Goal: Task Accomplishment & Management: Manage account settings

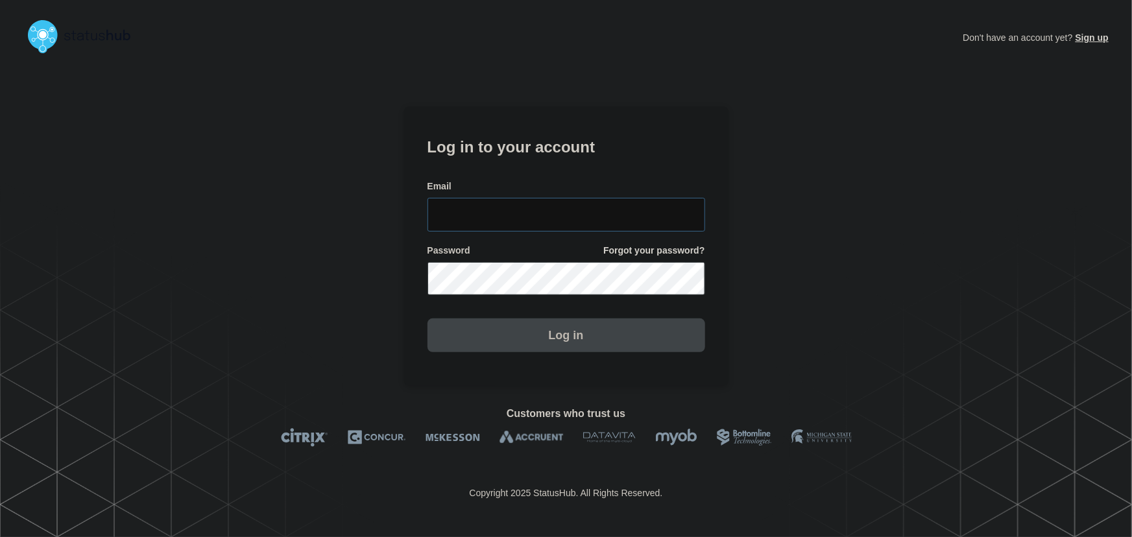
type input "tyler.wolkey@conexon.us"
click at [618, 223] on input "tyler.wolkey@conexon.us" at bounding box center [567, 215] width 278 height 34
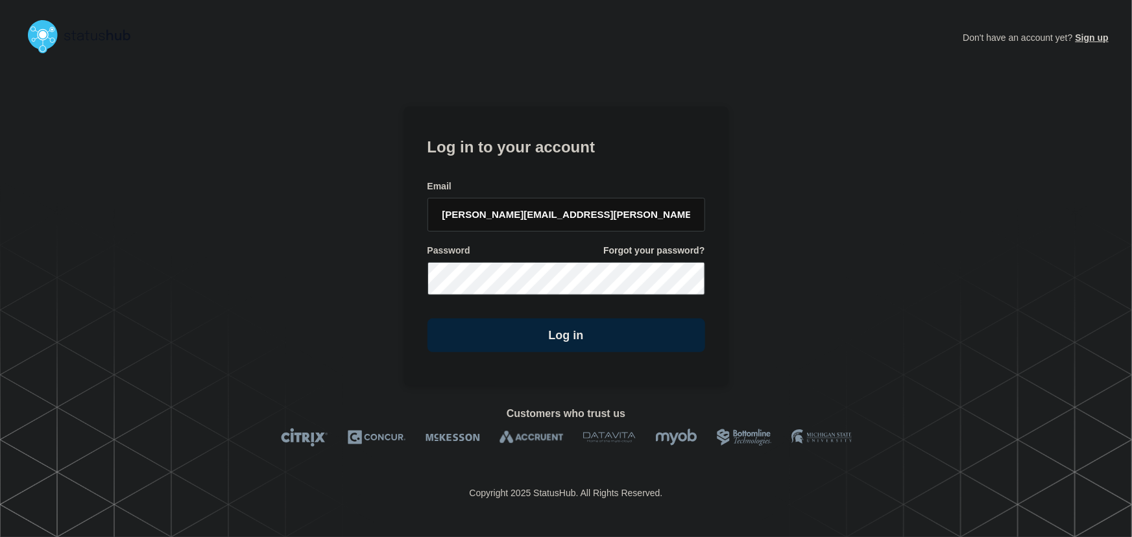
click at [570, 153] on h1 "Log in to your account" at bounding box center [567, 146] width 278 height 24
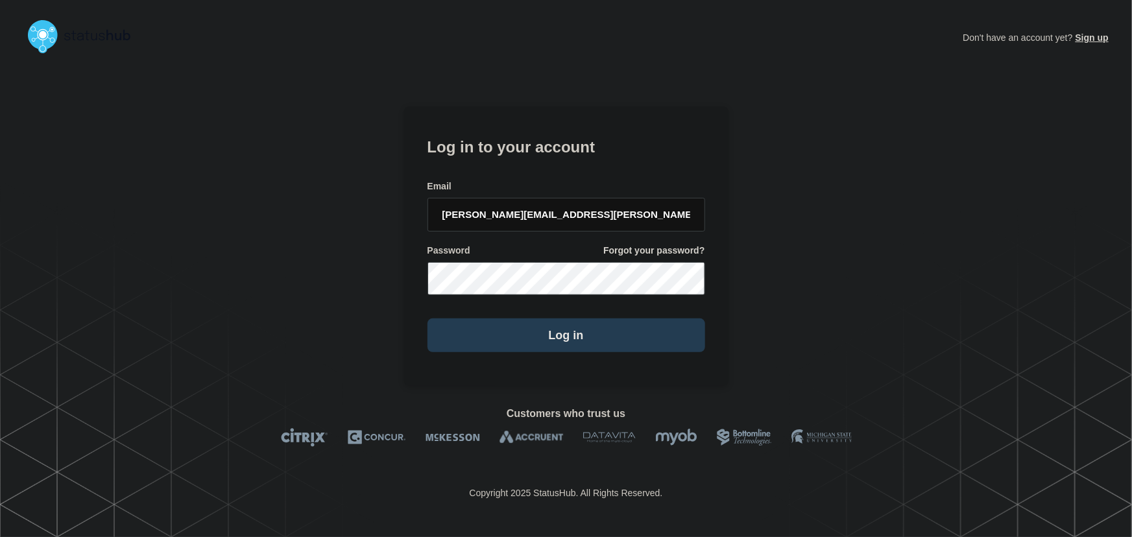
click at [591, 321] on button "Log in" at bounding box center [567, 336] width 278 height 34
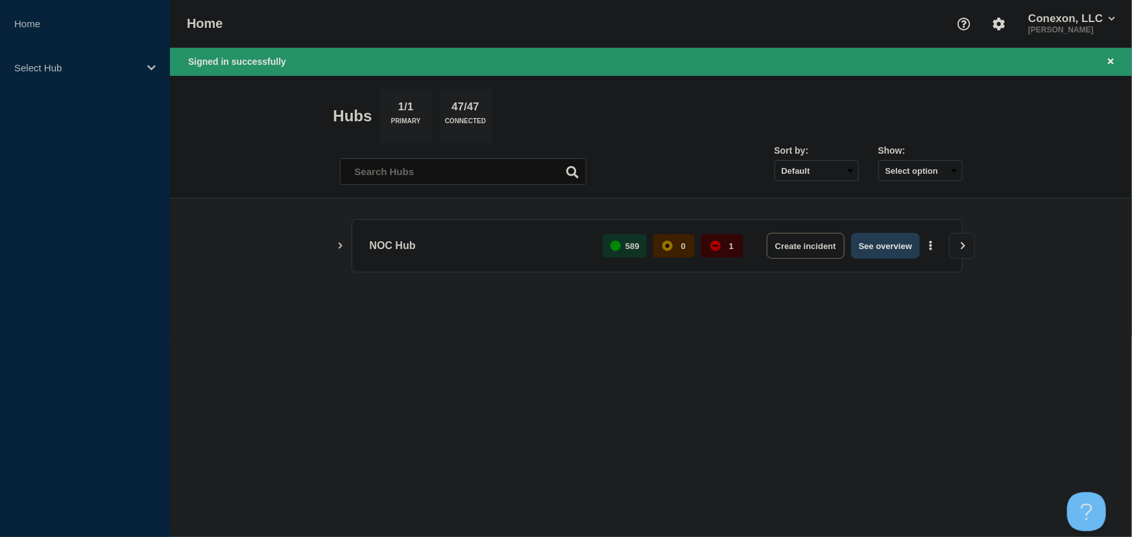
click at [886, 245] on button "See overview" at bounding box center [885, 246] width 69 height 26
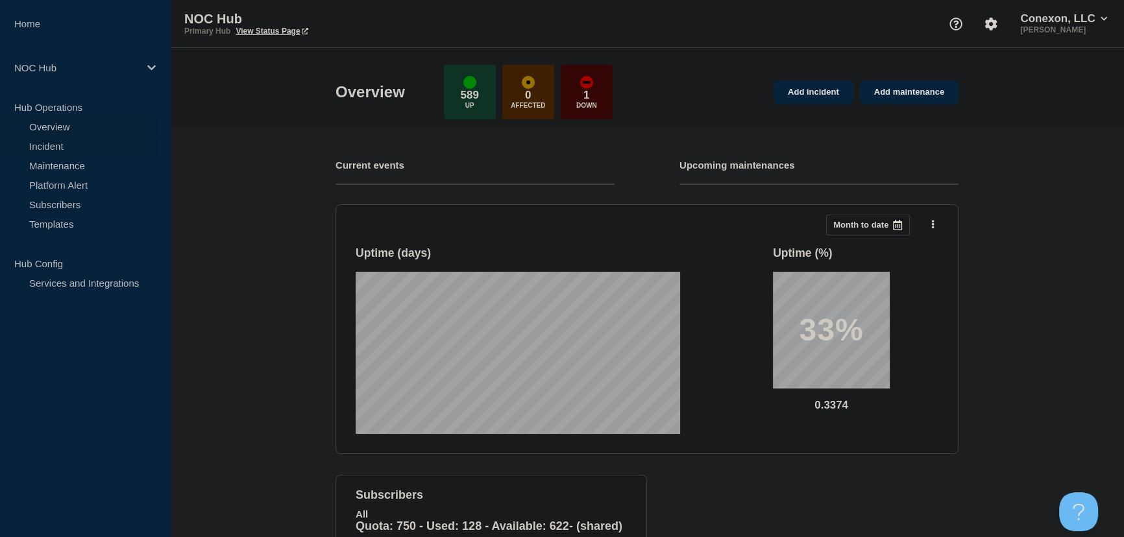
click at [58, 147] on link "Incident" at bounding box center [78, 145] width 157 height 19
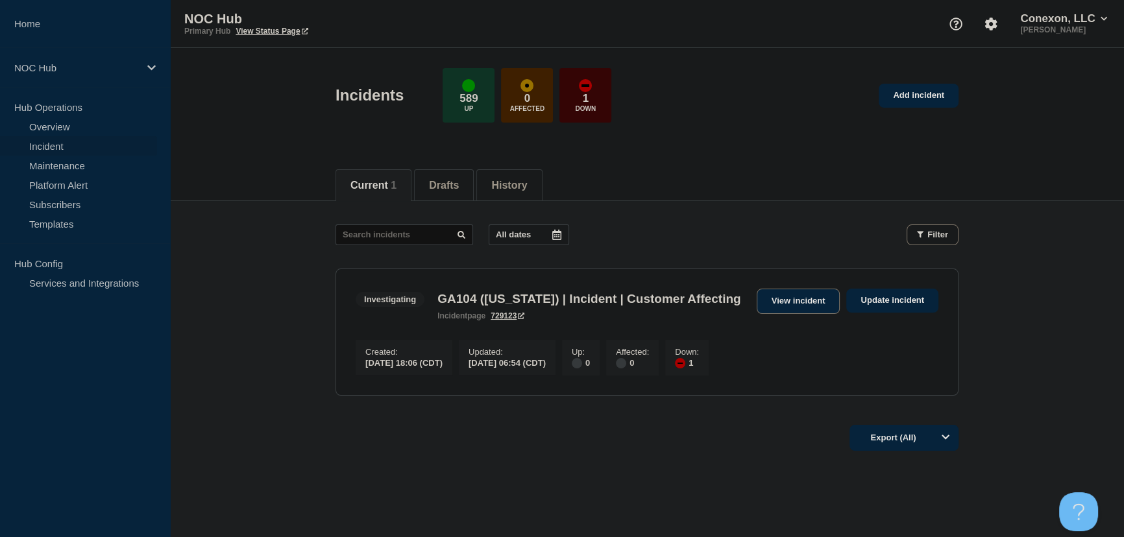
click at [795, 299] on link "View incident" at bounding box center [799, 301] width 84 height 25
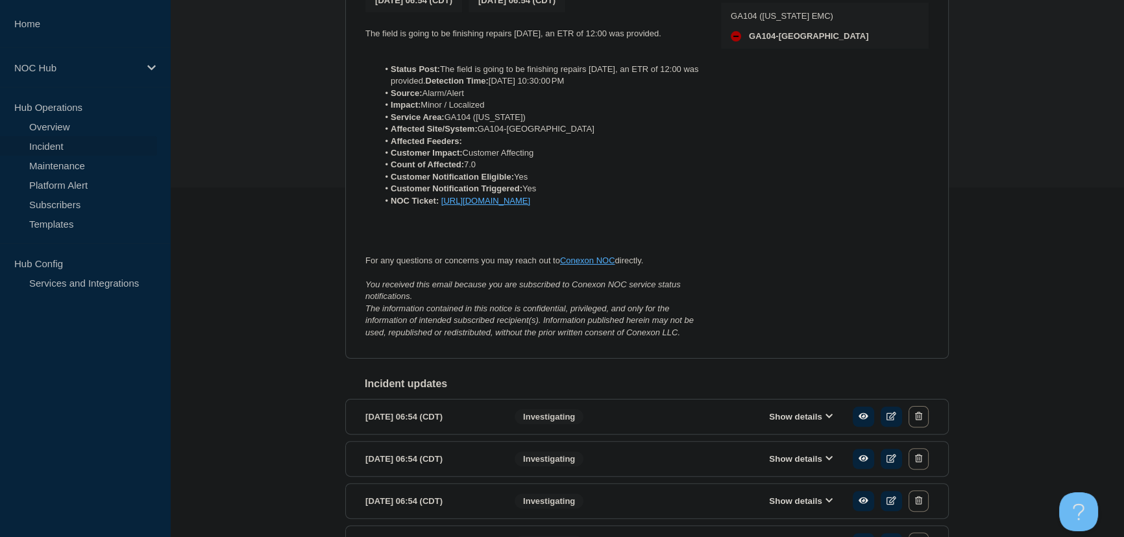
scroll to position [354, 0]
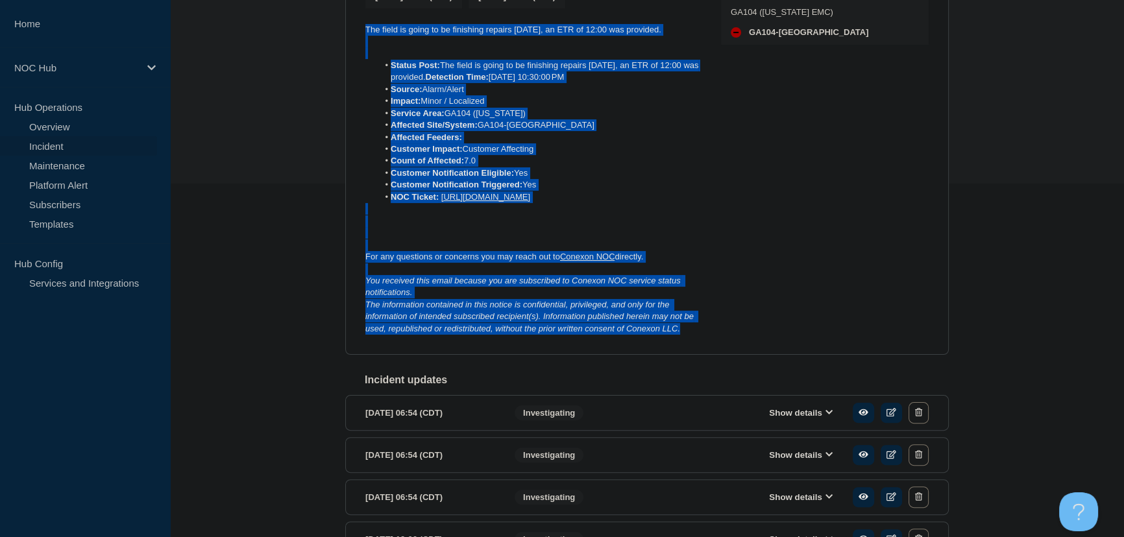
drag, startPoint x: 688, startPoint y: 352, endPoint x: 360, endPoint y: 18, distance: 468.5
click at [360, 18] on section "Investigating GA104 (Washington) | Incident | Customer Affecting incident page …" at bounding box center [647, 130] width 604 height 450
copy div "The field is going to be finishing repairs today, an ETR of 12:00 was provided.…"
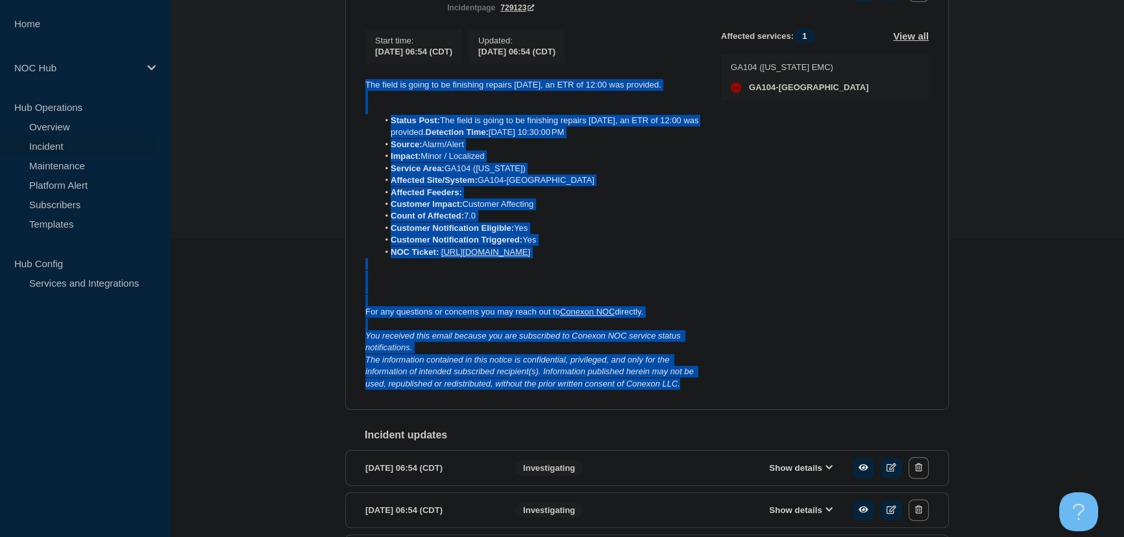
scroll to position [177, 0]
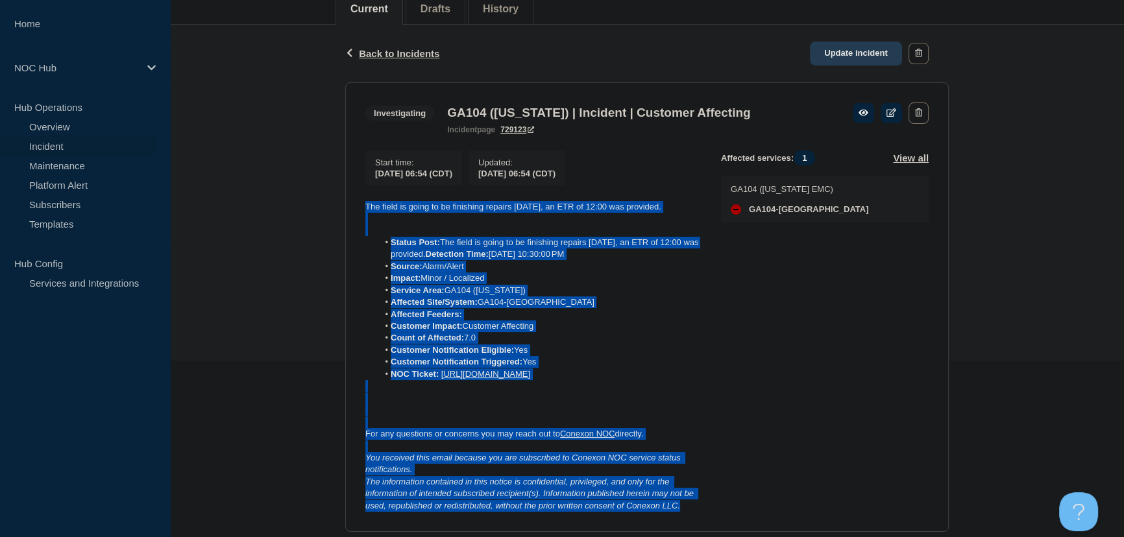
click at [851, 54] on link "Update incident" at bounding box center [856, 54] width 92 height 24
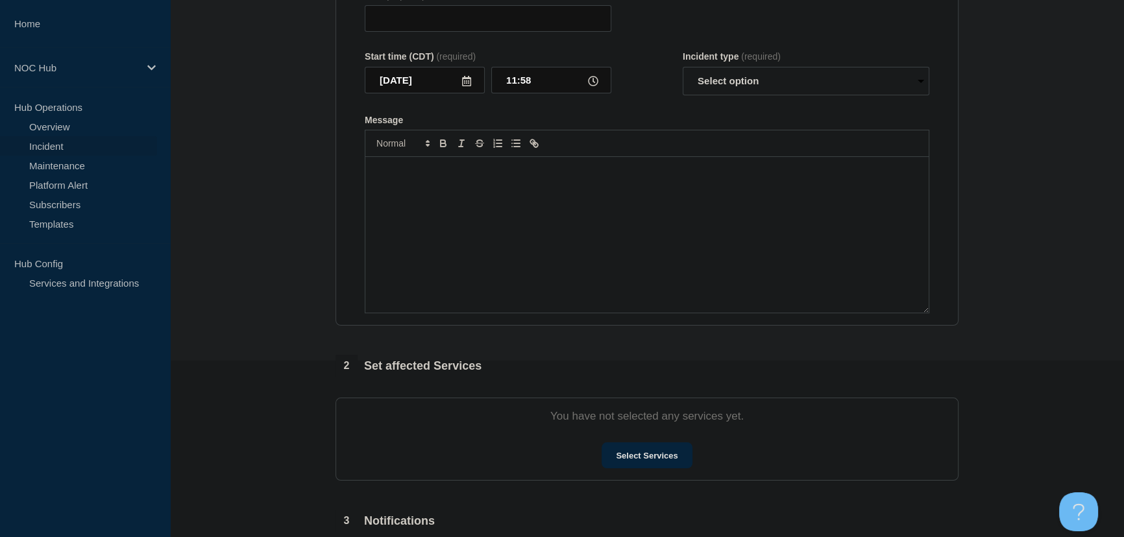
click at [530, 199] on div "Message" at bounding box center [646, 235] width 563 height 156
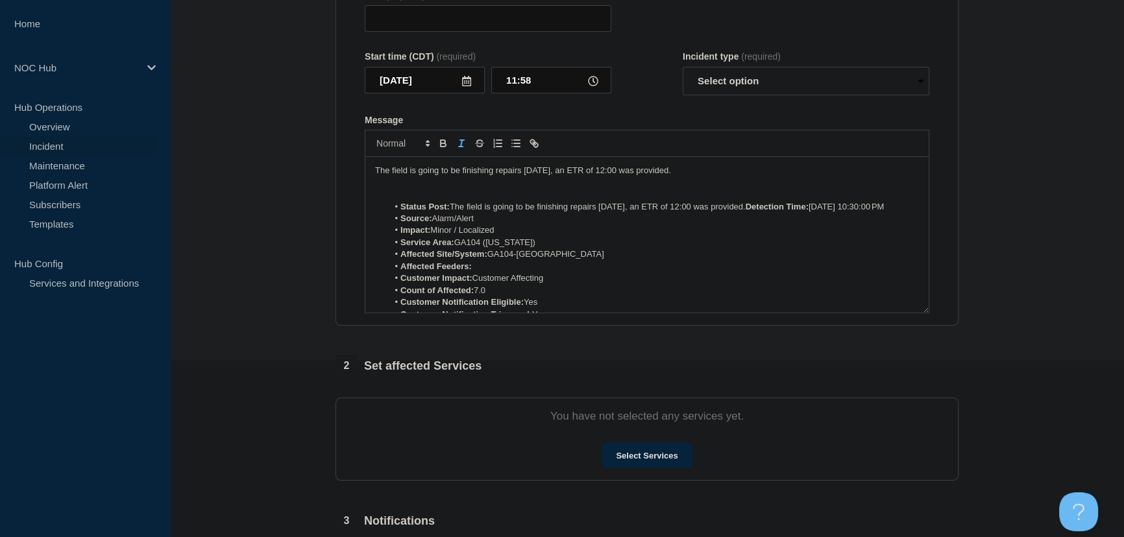
scroll to position [126, 0]
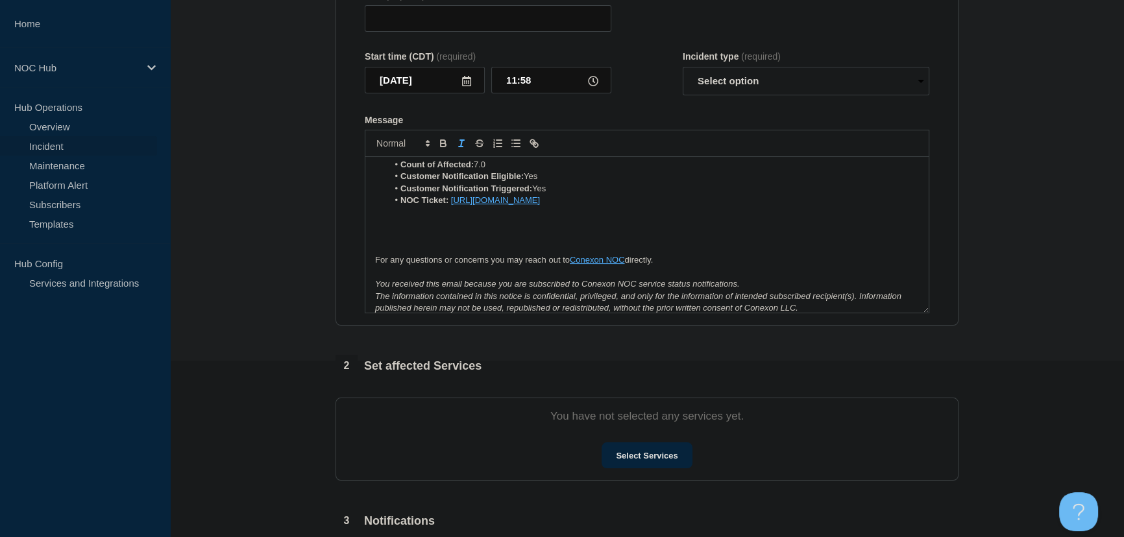
type input "GA104 (Washington) | Incident | Customer Affecting"
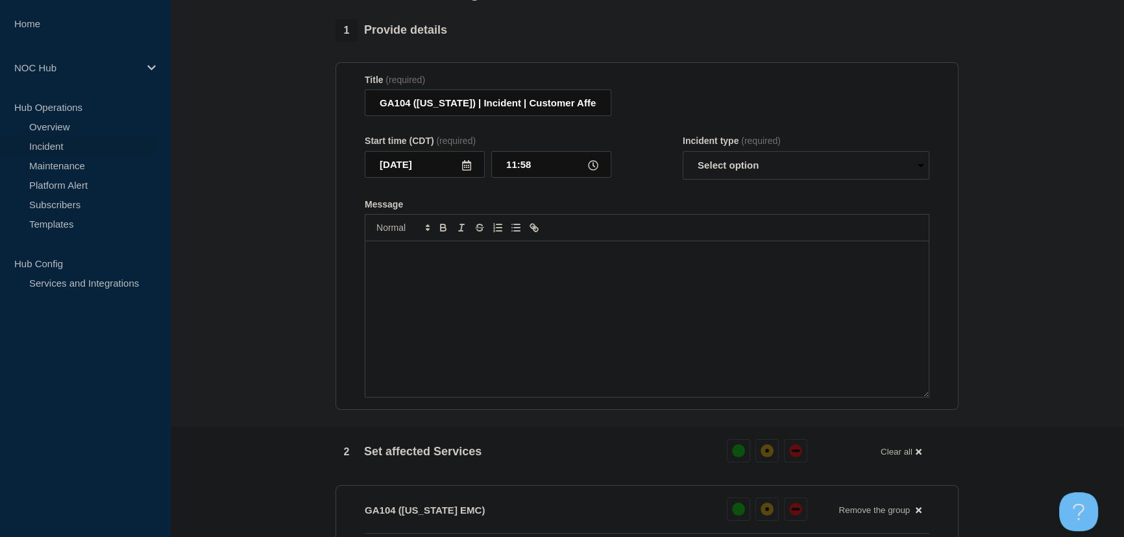
scroll to position [0, 0]
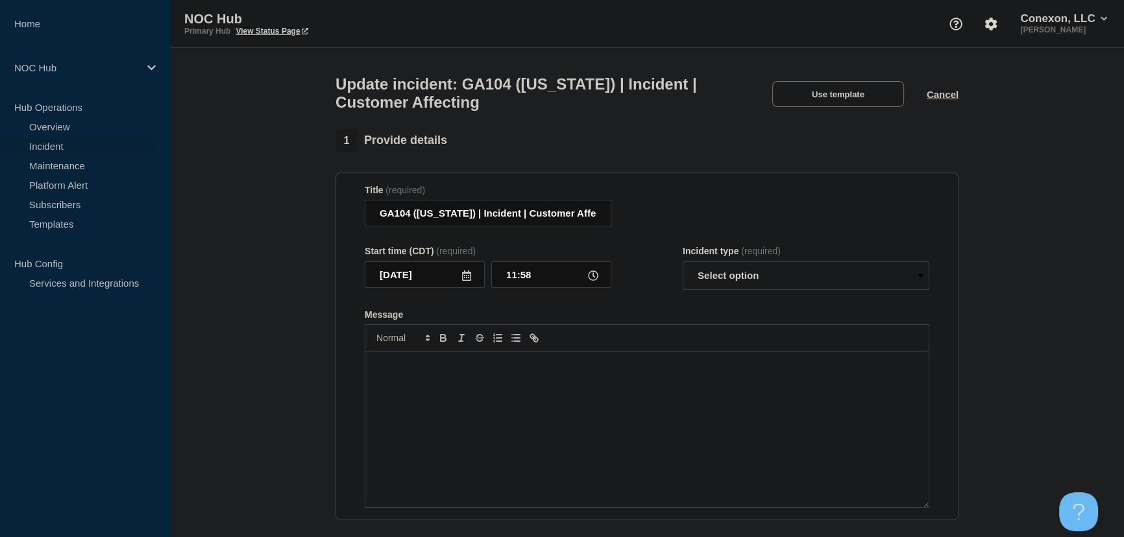
paste div "Message"
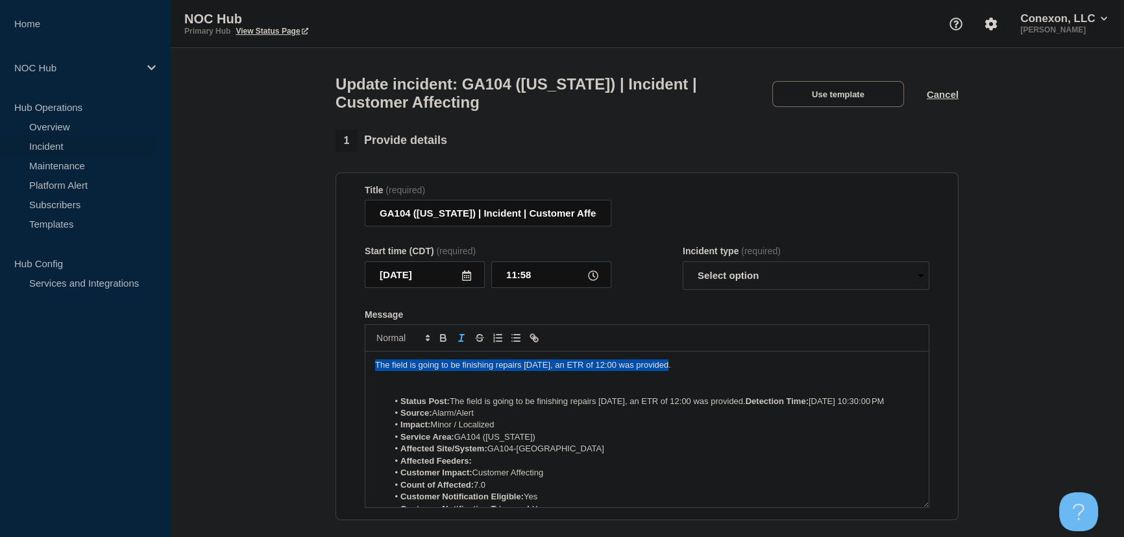
drag, startPoint x: 682, startPoint y: 375, endPoint x: 225, endPoint y: 366, distance: 457.0
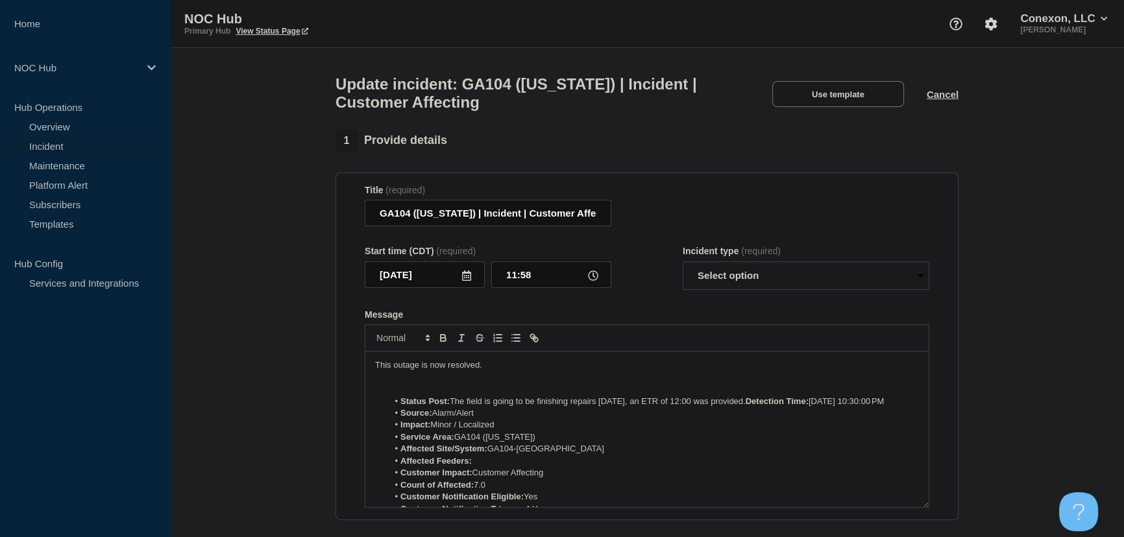
drag, startPoint x: 904, startPoint y: 408, endPoint x: 327, endPoint y: 411, distance: 576.9
click at [646, 395] on p "Message" at bounding box center [647, 390] width 544 height 12
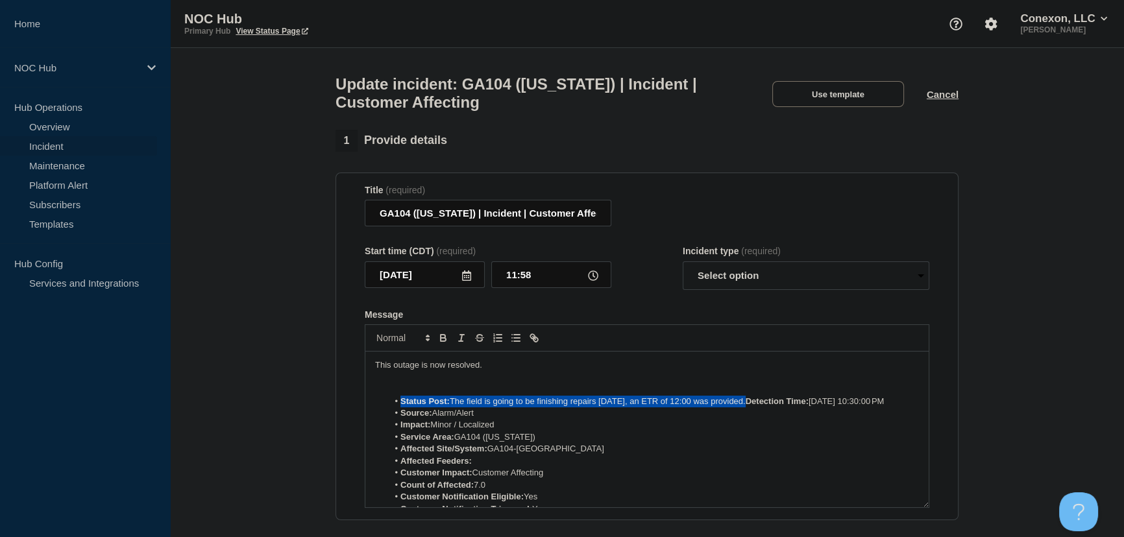
drag, startPoint x: 742, startPoint y: 409, endPoint x: 376, endPoint y: 411, distance: 365.4
click at [376, 411] on ol "Status Post: The field is going to be finishing repairs today, an ETR of 12:00 …" at bounding box center [647, 462] width 544 height 132
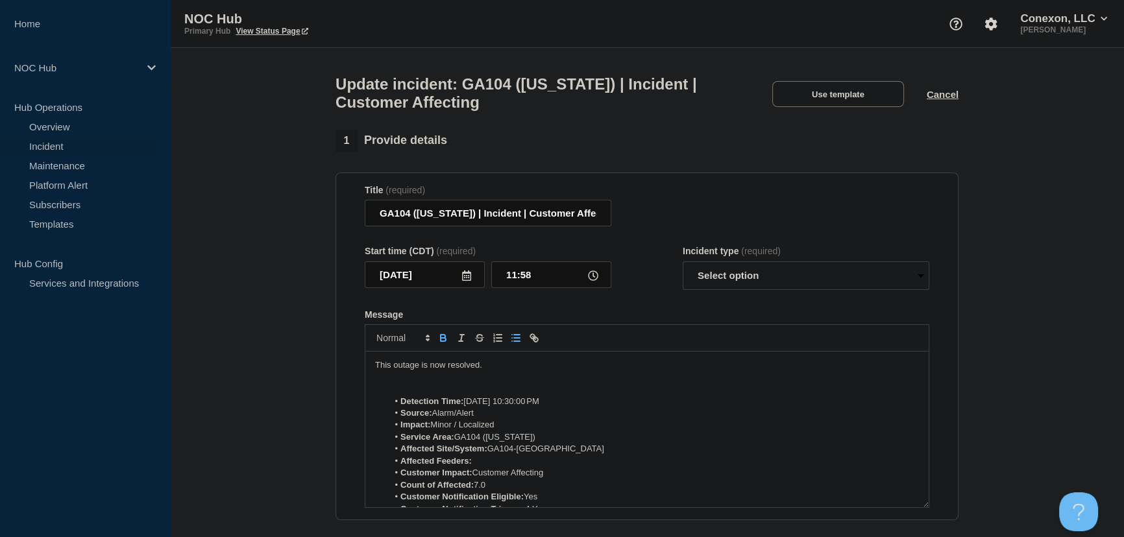
click at [440, 384] on p "Message" at bounding box center [647, 378] width 544 height 12
click at [705, 285] on select "Select option Investigating Identified Monitoring Resolved" at bounding box center [806, 276] width 247 height 29
select select "resolved"
click at [683, 269] on select "Select option Investigating Identified Monitoring Resolved" at bounding box center [806, 276] width 247 height 29
click at [657, 302] on form "Title (required) GA104 (Washington) | Incident | Customer Affecting Start time …" at bounding box center [647, 347] width 565 height 324
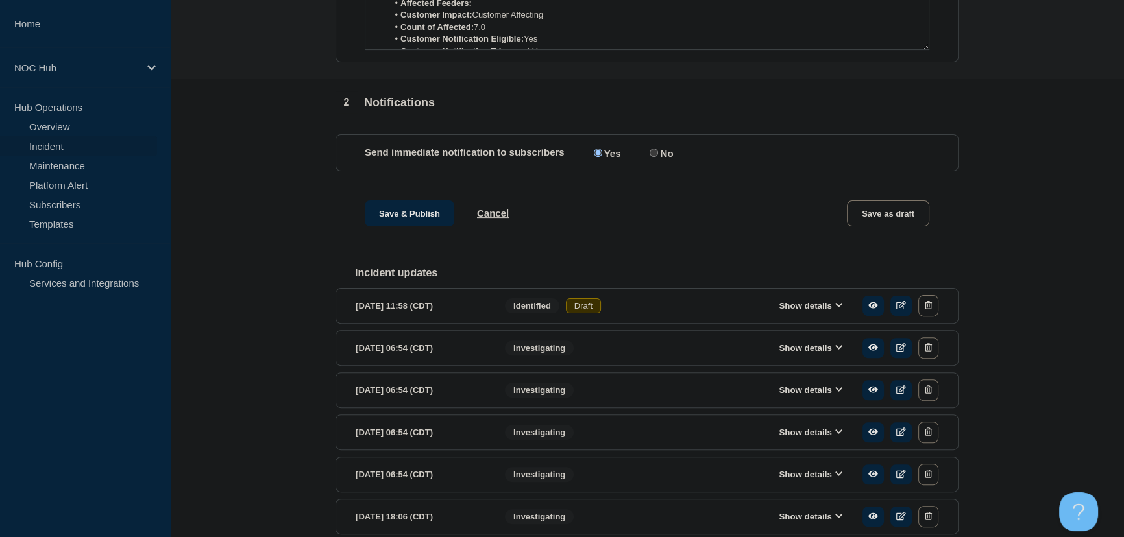
scroll to position [522, 0]
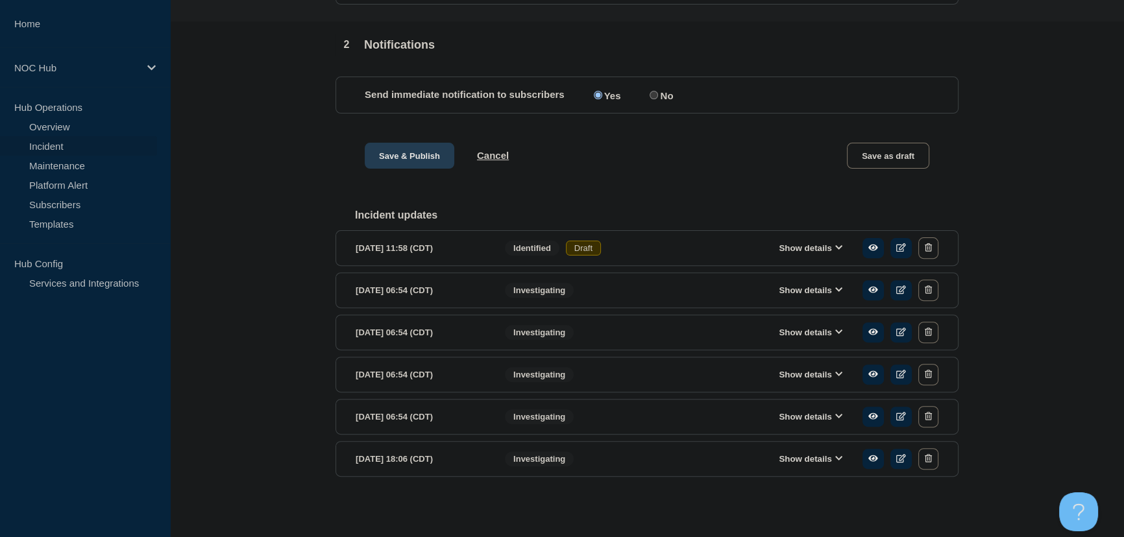
click at [405, 161] on button "Save & Publish" at bounding box center [410, 156] width 90 height 26
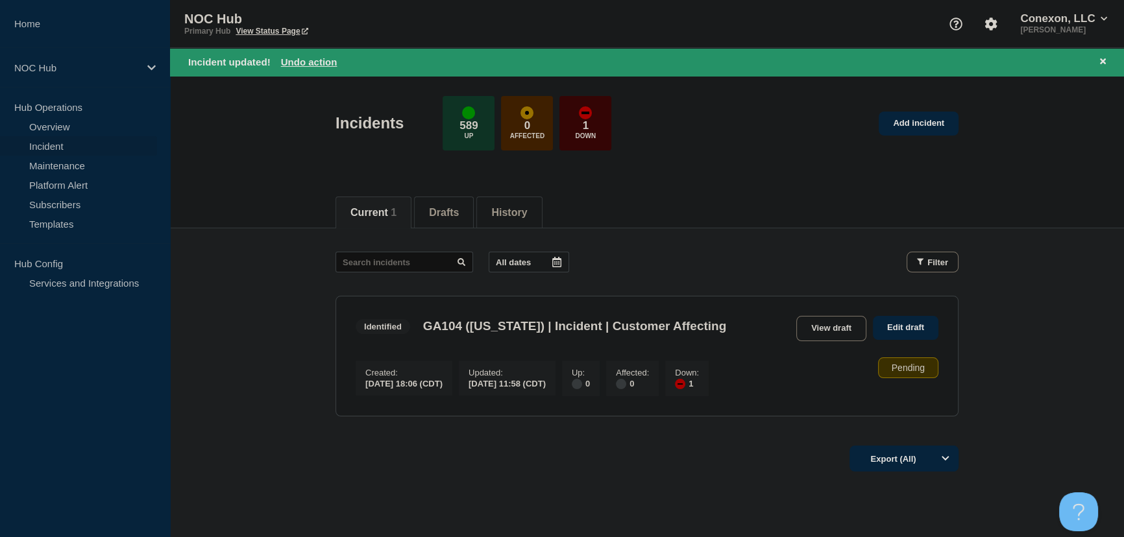
click at [714, 238] on main "All dates Filter Identified 1 Down GA104 (Washington) | Incident | Customer Aff…" at bounding box center [647, 332] width 954 height 208
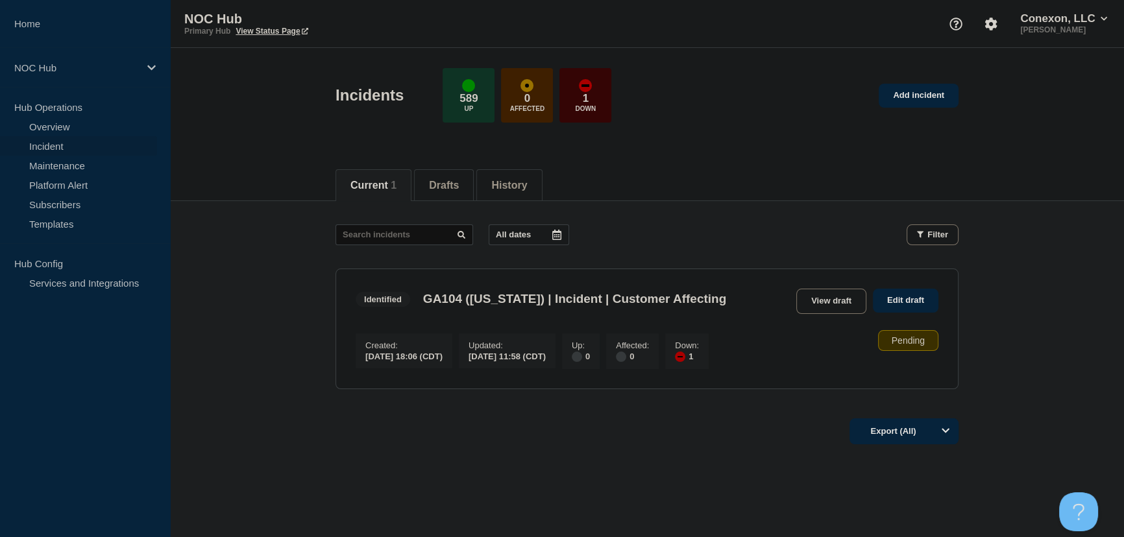
click at [231, 260] on main "All dates Filter Identified 1 Down GA104 (Washington) | Incident | Customer Aff…" at bounding box center [647, 305] width 954 height 208
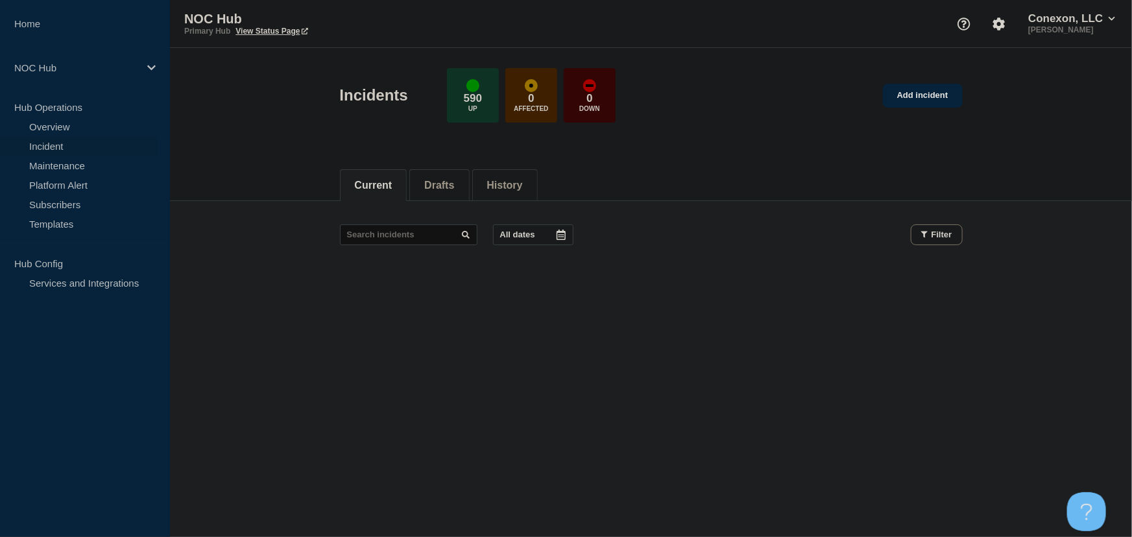
click at [262, 101] on header "Incidents 590 Up 0 Affected 0 Down Add incident" at bounding box center [651, 102] width 962 height 108
